Goal: Understand process/instructions: Learn how to perform a task or action

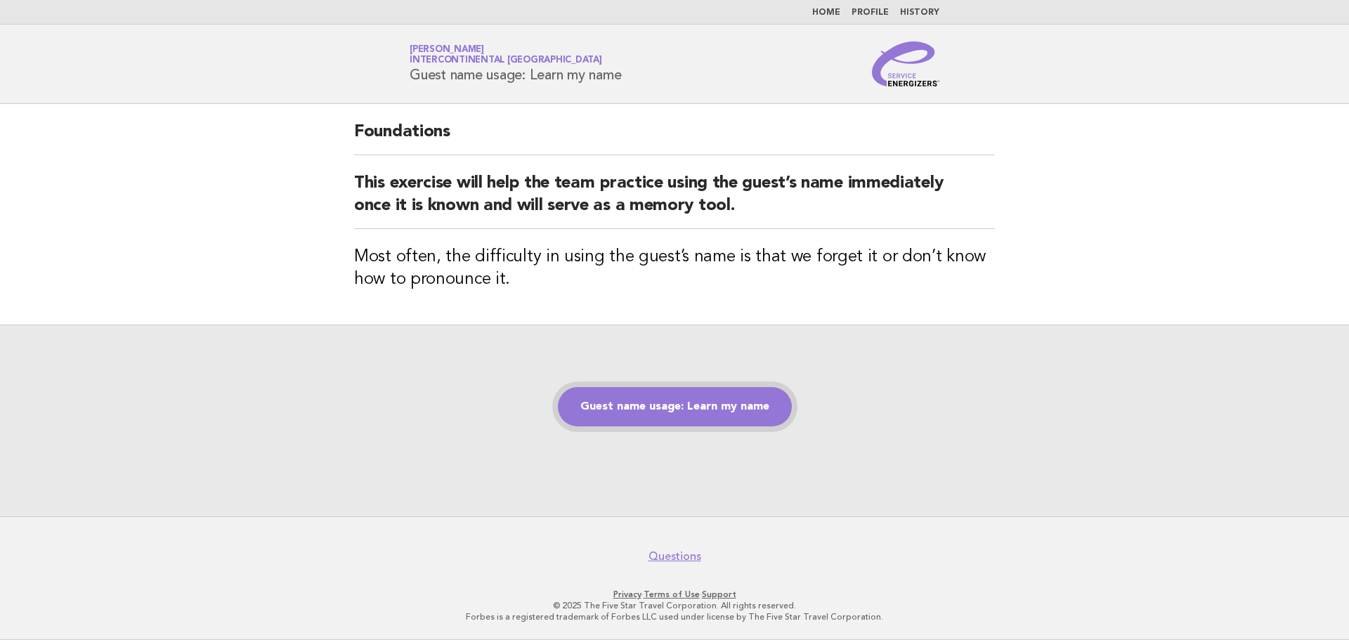
click at [771, 418] on link "Guest name usage: Learn my name" at bounding box center [675, 406] width 234 height 39
click at [687, 406] on link "Guest name usage: Learn my name" at bounding box center [675, 406] width 234 height 39
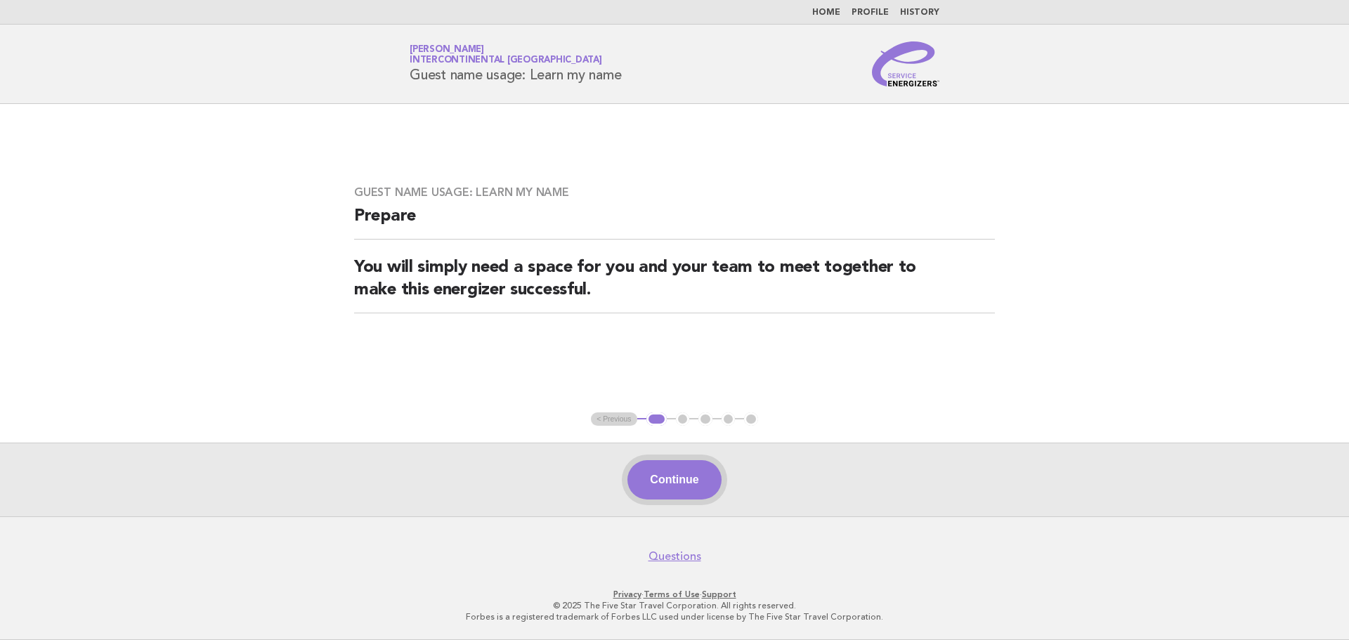
click at [698, 477] on button "Continue" at bounding box center [674, 479] width 93 height 39
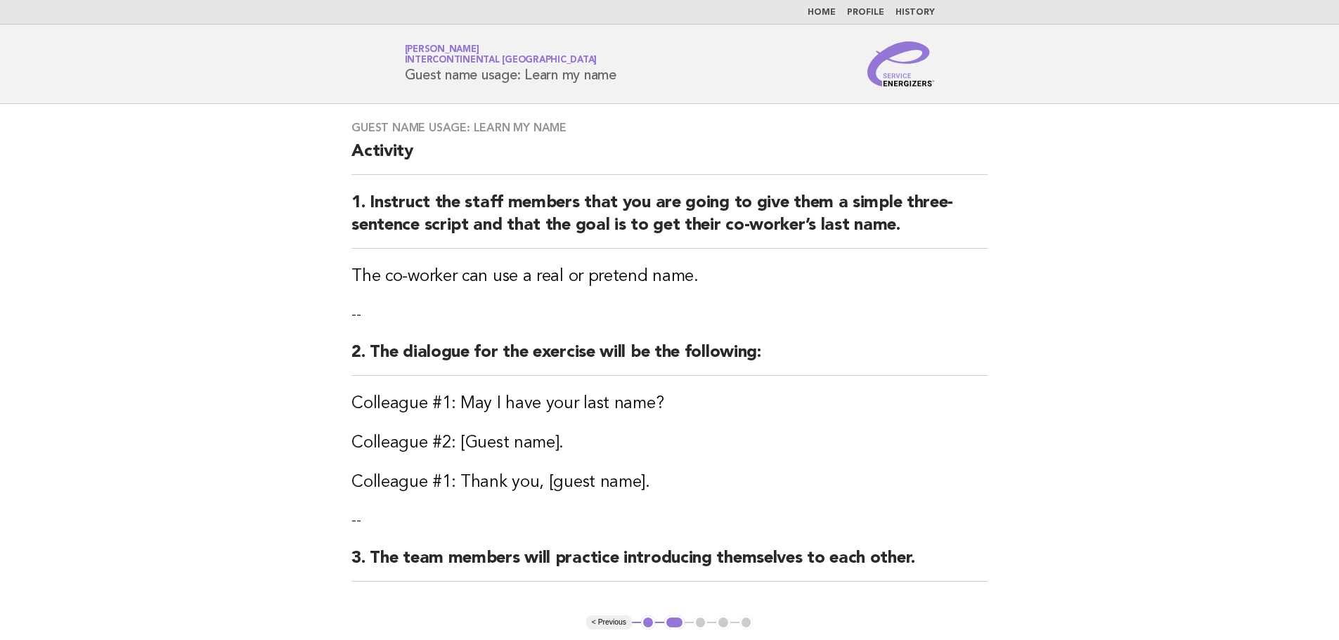
scroll to position [70, 0]
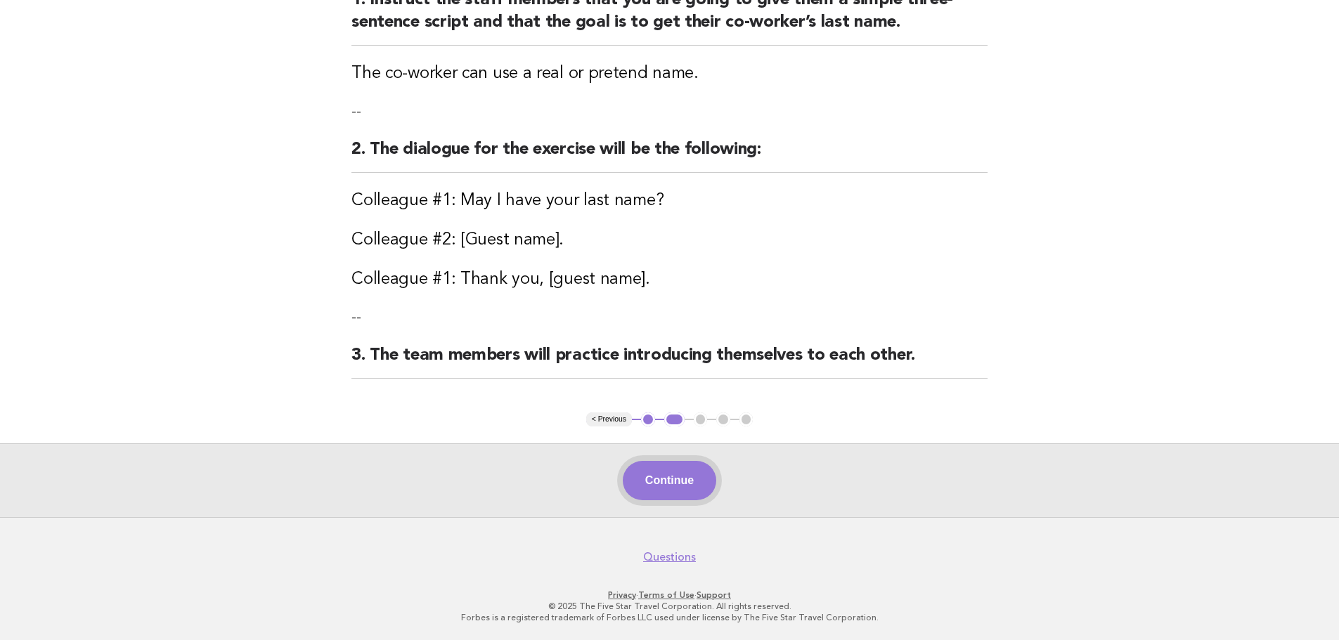
click at [688, 493] on button "Continue" at bounding box center [669, 480] width 93 height 39
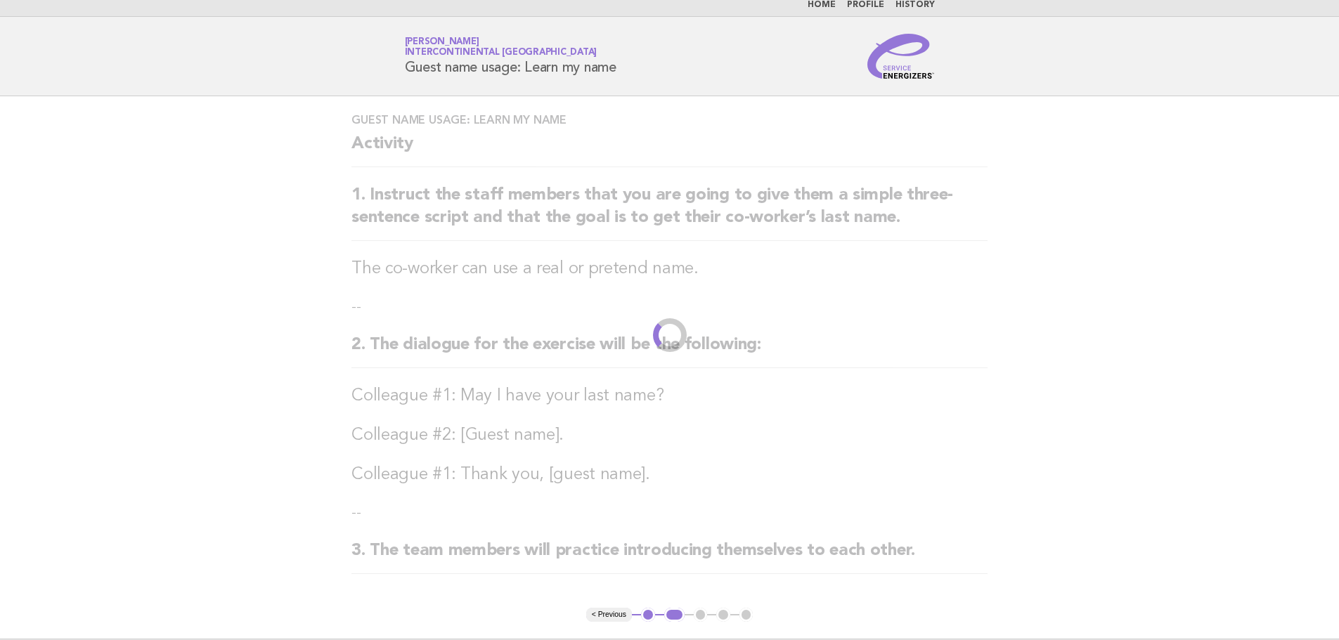
scroll to position [0, 0]
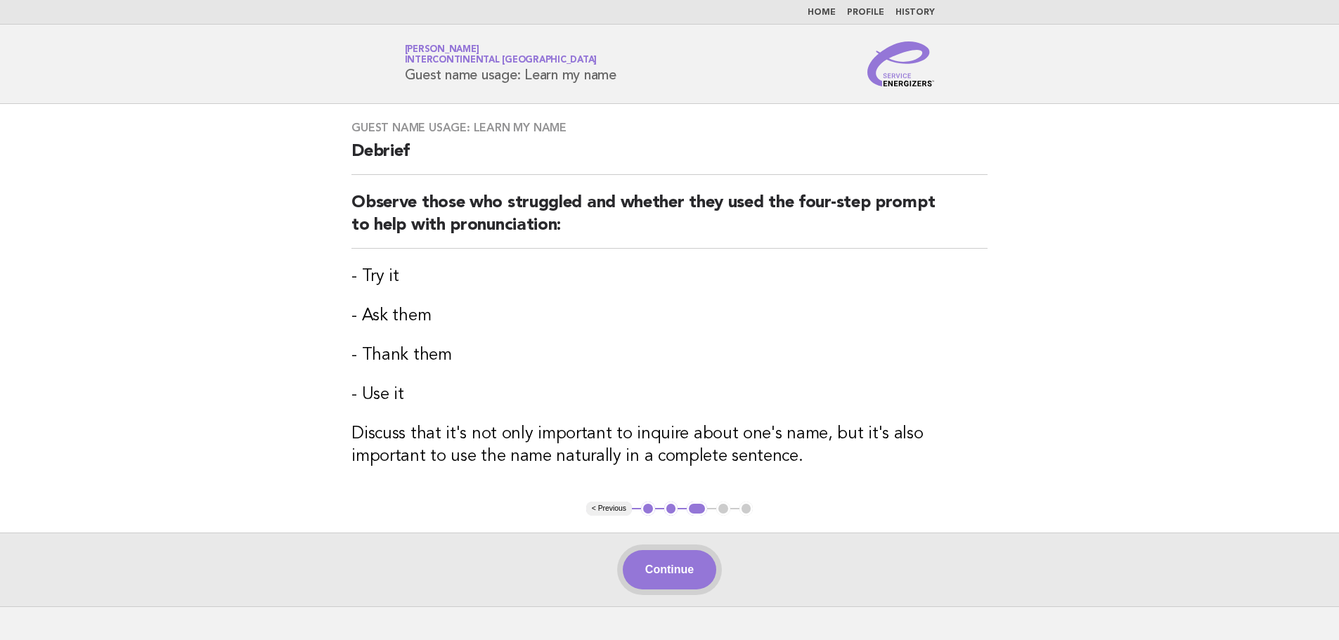
click at [651, 566] on button "Continue" at bounding box center [669, 569] width 93 height 39
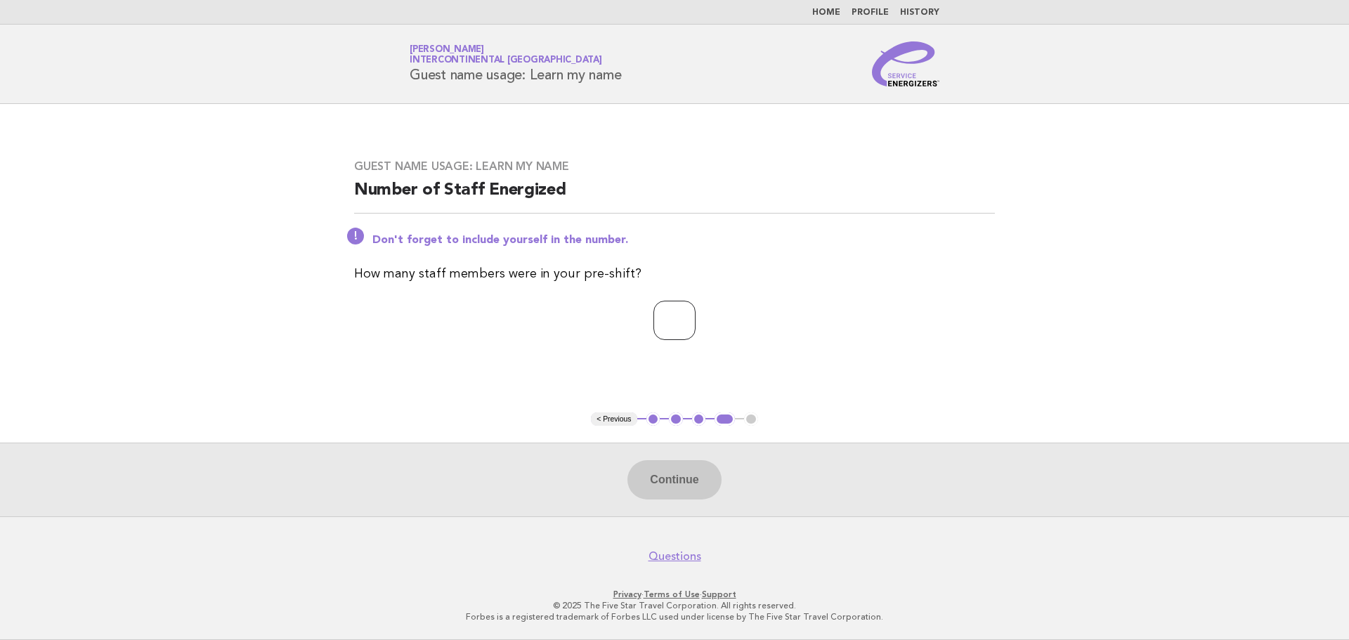
click at [668, 322] on input "number" at bounding box center [675, 320] width 42 height 39
type input "*"
click at [675, 472] on button "Continue" at bounding box center [674, 479] width 93 height 39
